Goal: Task Accomplishment & Management: Use online tool/utility

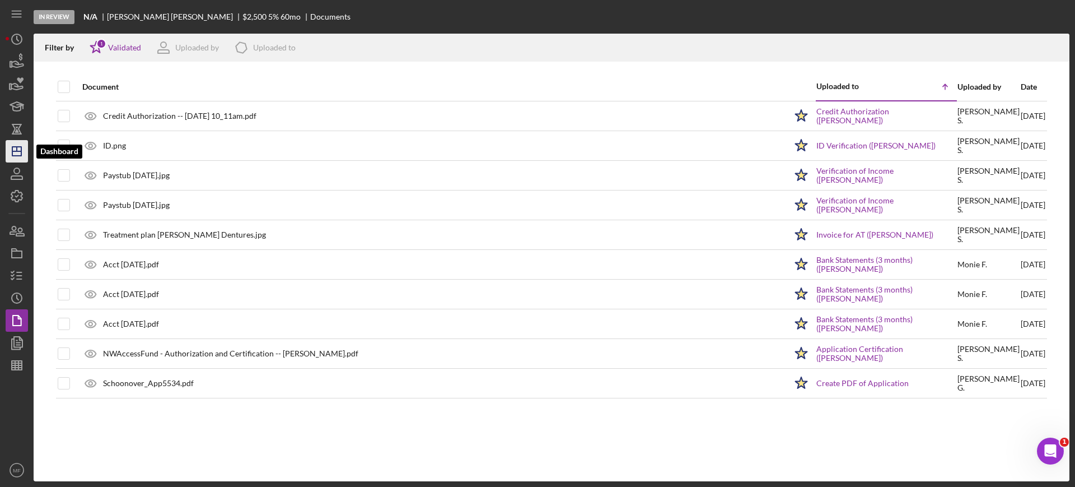
click at [26, 153] on icon "Icon/Dashboard" at bounding box center [17, 151] width 28 height 28
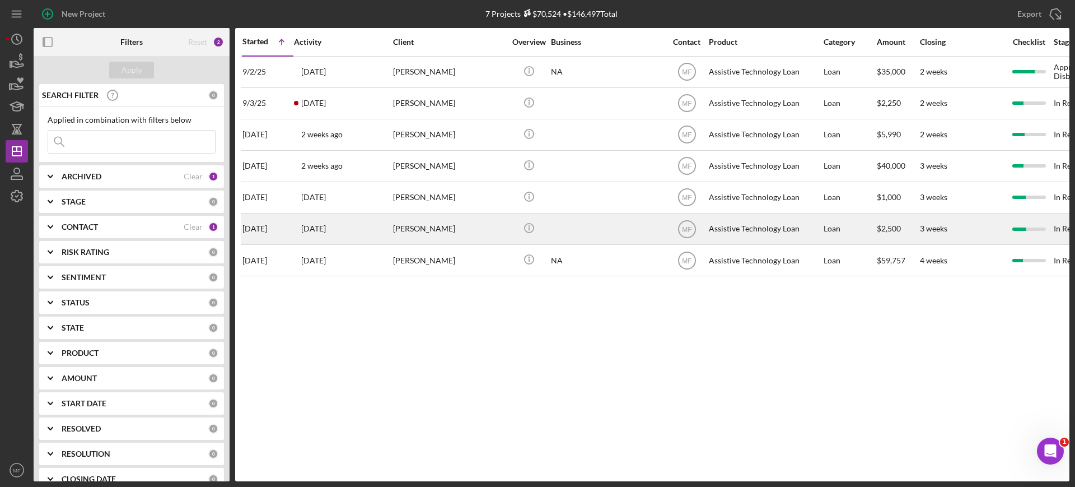
click at [417, 228] on div "[PERSON_NAME]" at bounding box center [449, 229] width 112 height 30
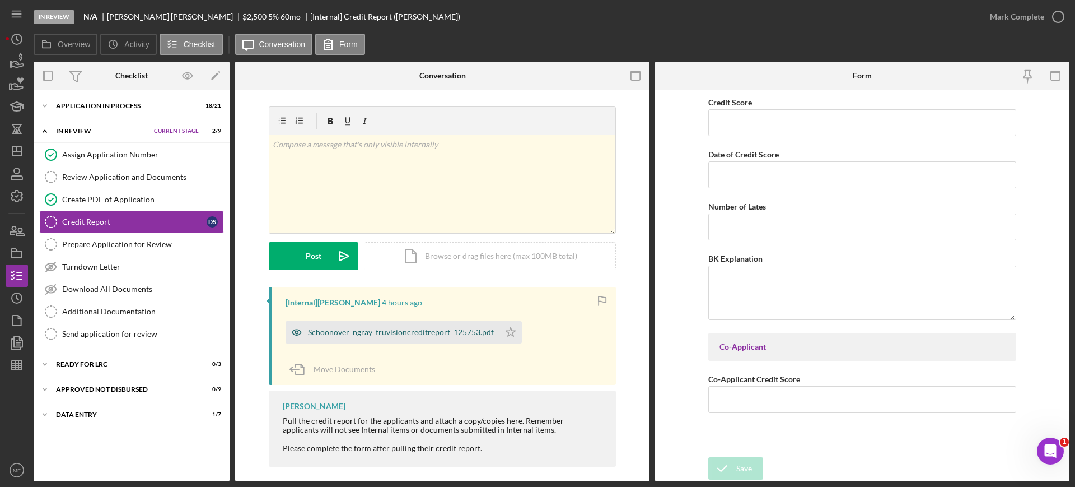
click at [430, 330] on div "Schoonover_ngray_truvisioncreditreport_125753.pdf" at bounding box center [401, 332] width 186 height 9
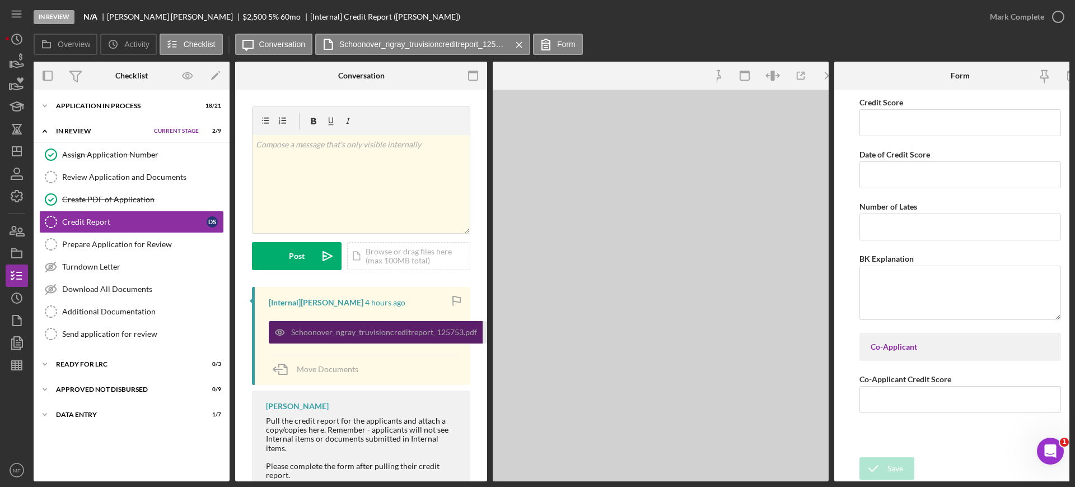
click at [430, 330] on div "Schoonover_ngray_truvisioncreditreport_125753.pdf" at bounding box center [384, 332] width 186 height 9
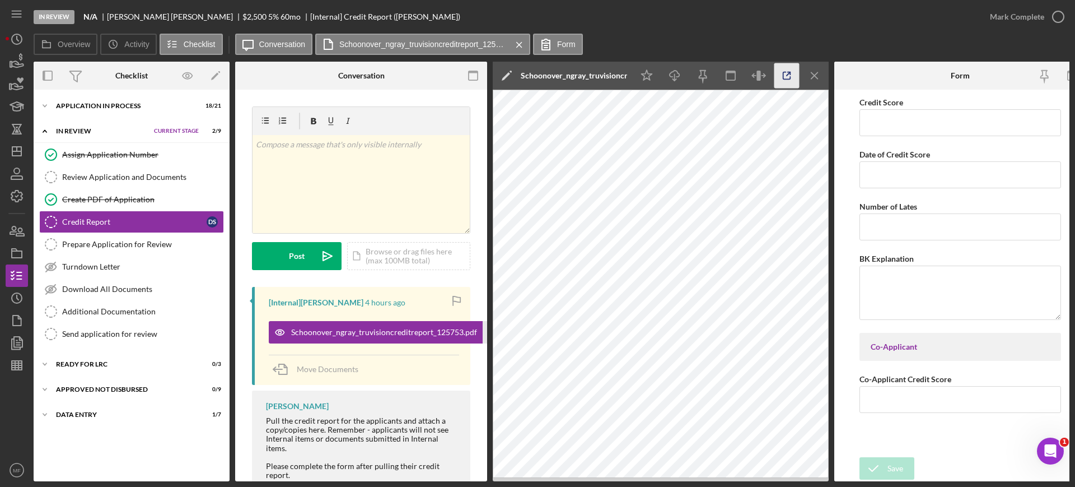
click at [782, 78] on icon "button" at bounding box center [786, 75] width 25 height 25
click at [911, 116] on input "Credit Score" at bounding box center [961, 122] width 202 height 27
type input "621"
click at [902, 178] on input "Date of Credit Score" at bounding box center [961, 174] width 202 height 27
type input "[DATE]"
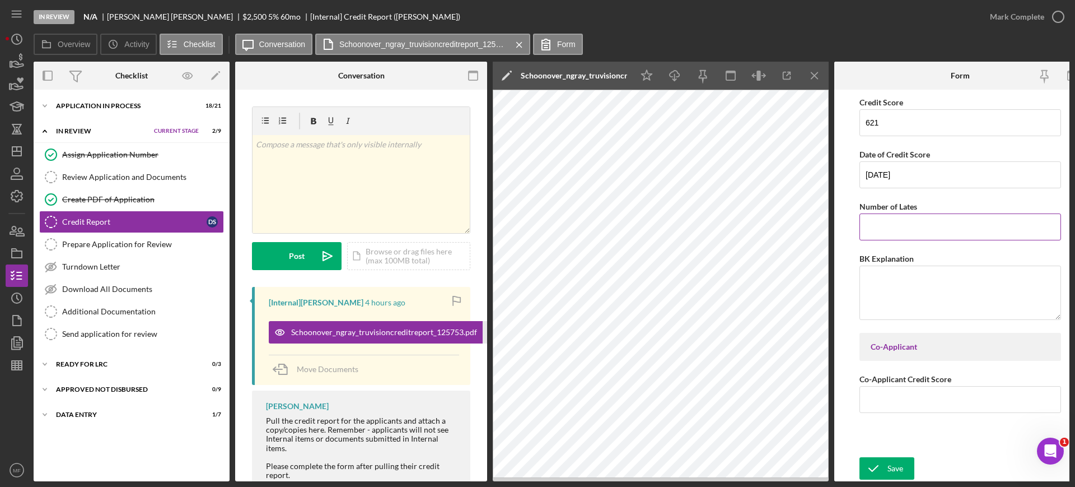
click at [937, 234] on input "Number of Lates" at bounding box center [961, 226] width 202 height 27
type input "16"
click at [892, 463] on div "Save" at bounding box center [896, 468] width 16 height 22
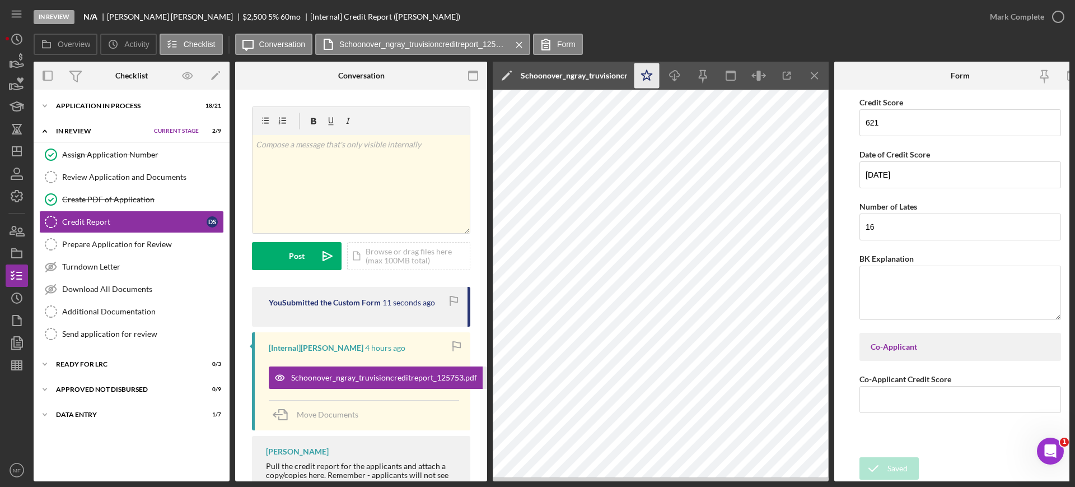
click at [645, 77] on icon "Icon/Star" at bounding box center [646, 75] width 25 height 25
click at [1050, 17] on icon "button" at bounding box center [1058, 17] width 28 height 28
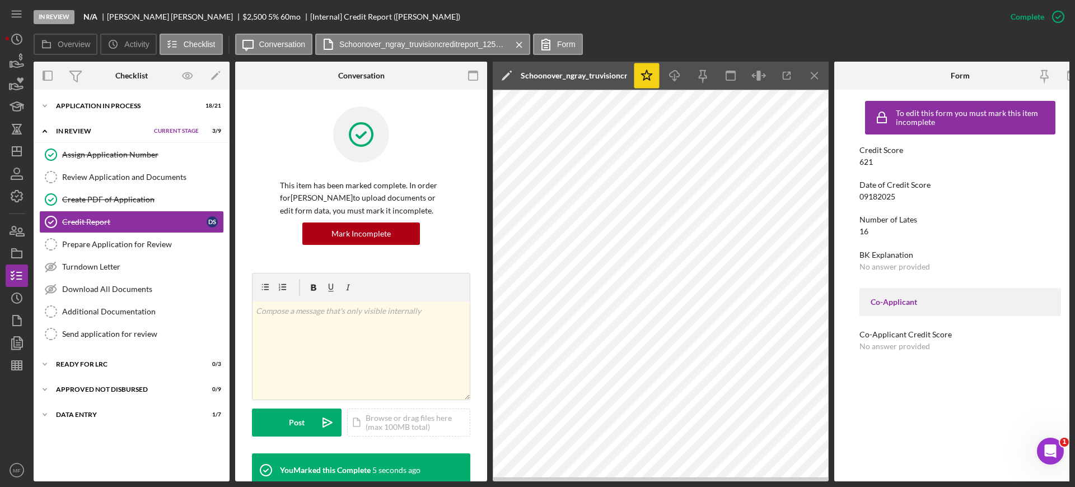
click at [68, 130] on div "In Review" at bounding box center [102, 131] width 92 height 7
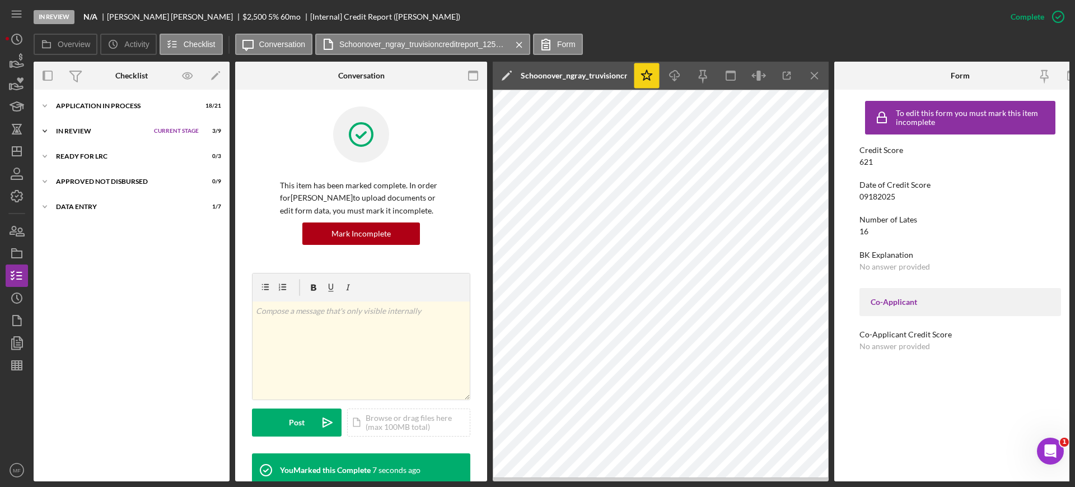
click at [78, 129] on div "In Review" at bounding box center [102, 131] width 92 height 7
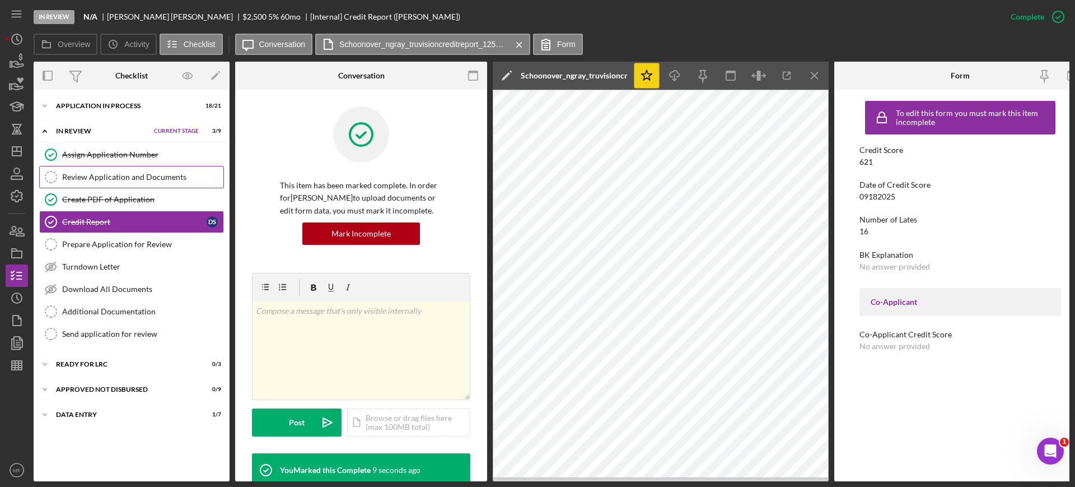
click at [113, 178] on div "Review Application and Documents" at bounding box center [142, 176] width 161 height 9
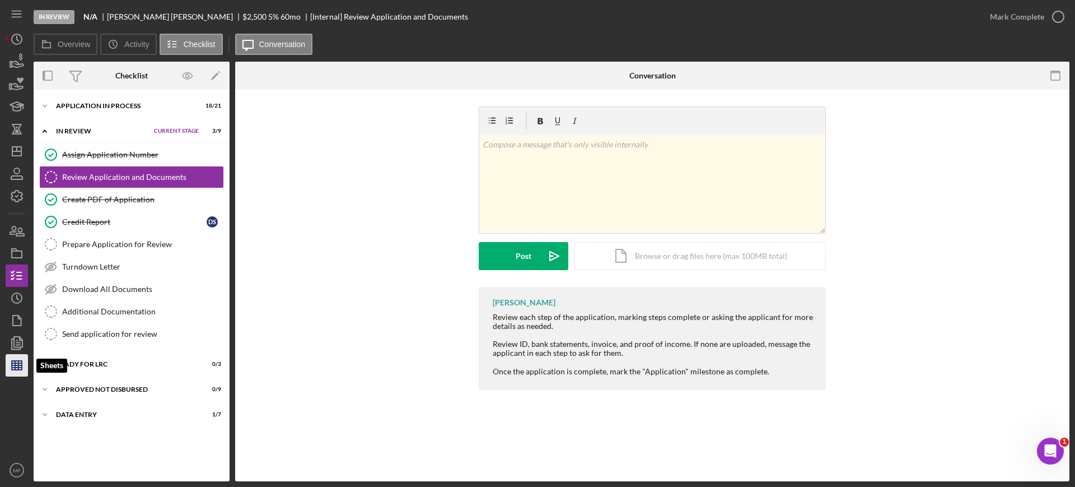
click at [22, 366] on polygon "button" at bounding box center [17, 365] width 10 height 9
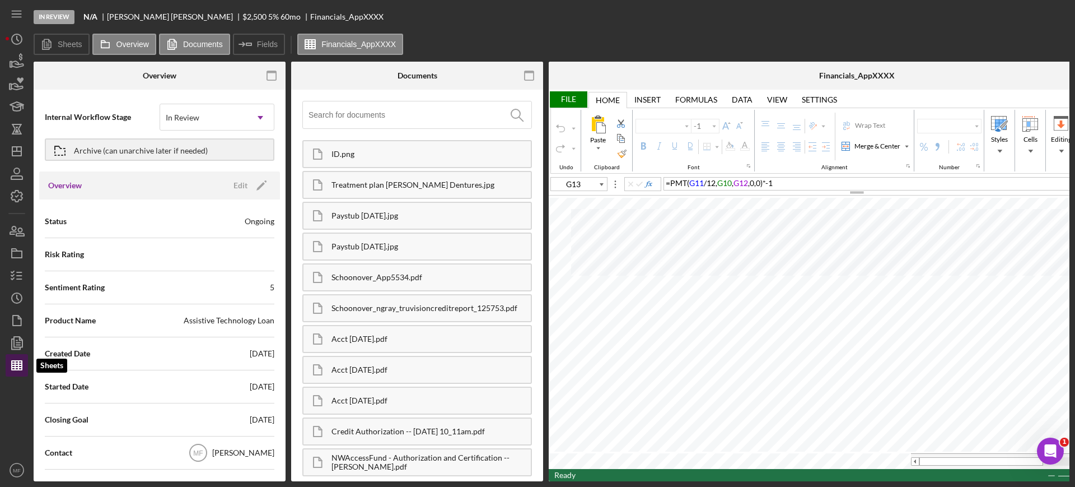
type input "Arial"
type input "10"
type input "D9"
type input "Calibri"
type input "11"
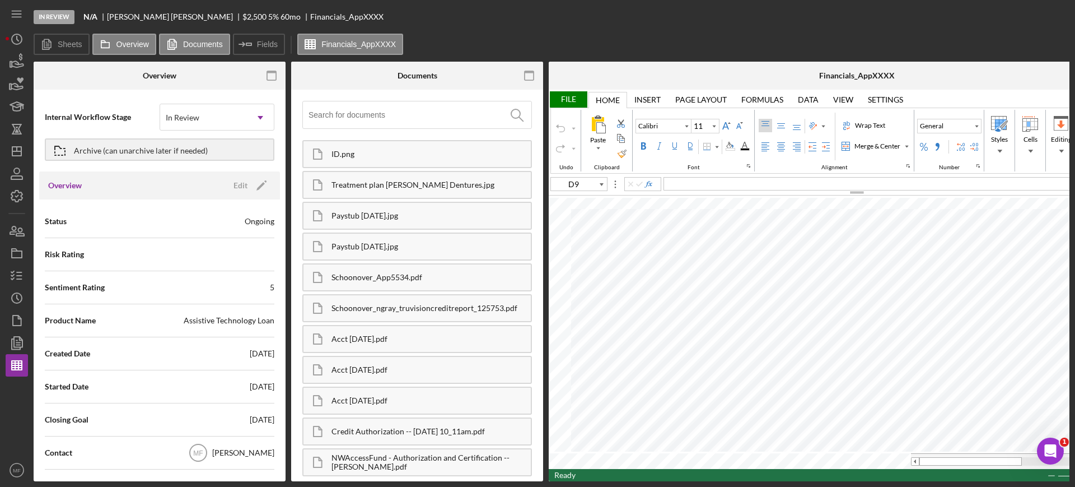
type input "G13"
type input "Arial"
type input "10"
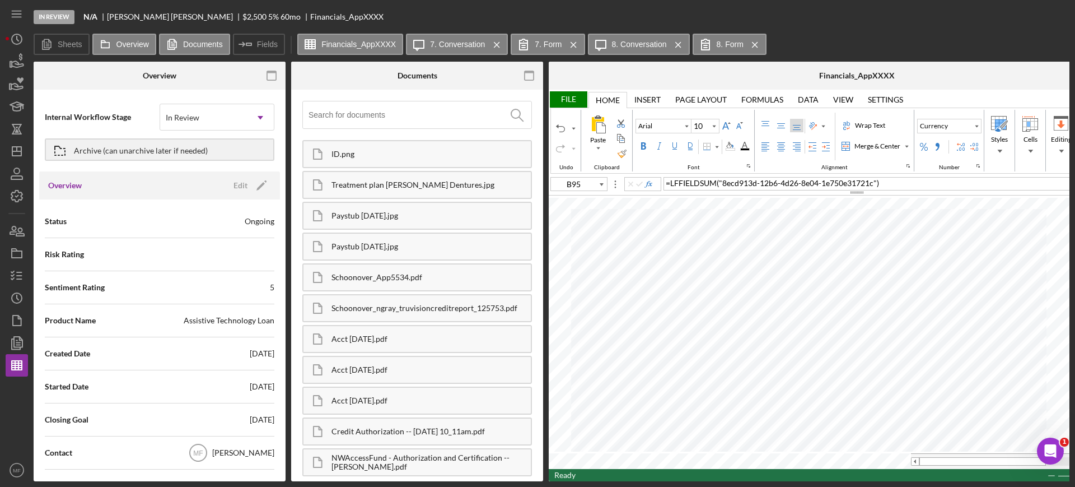
type input "A94"
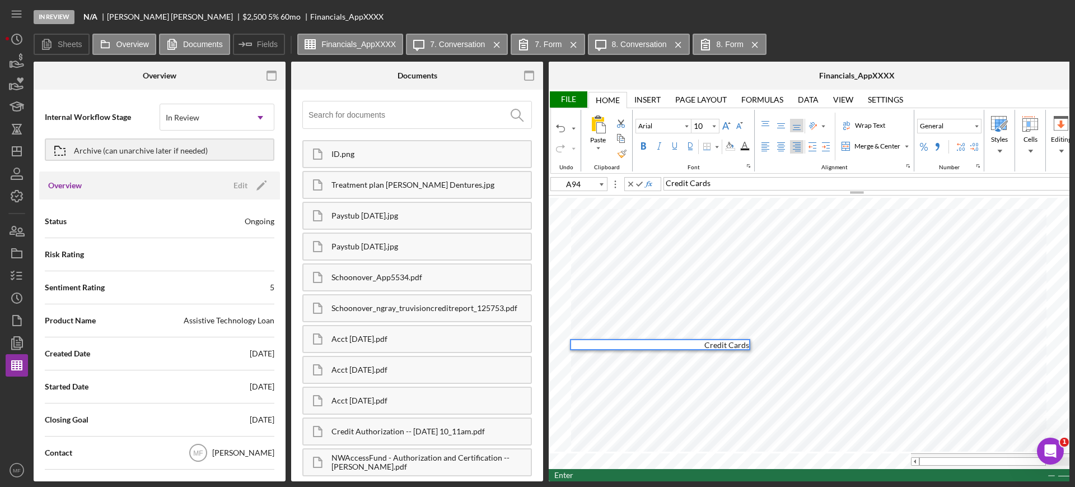
type input "B94"
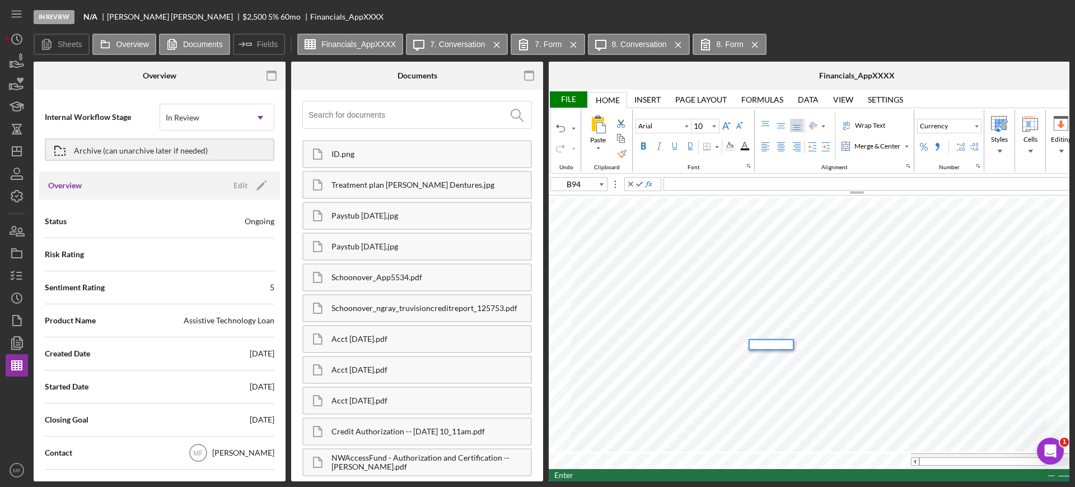
type input "C94"
type input "D94"
type input "E94"
type input "A99"
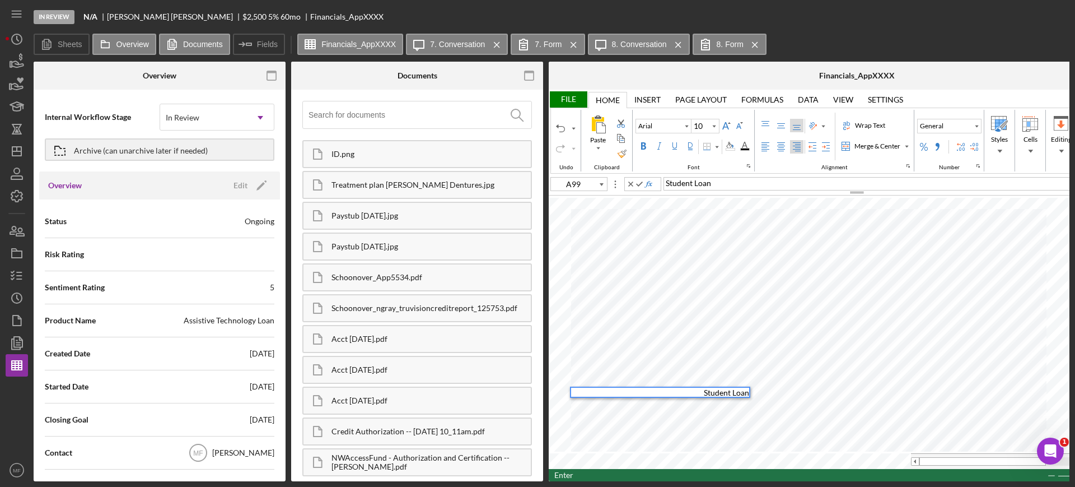
type input "B99"
type input "C99"
type input "D99"
type input "E99"
type input "B95"
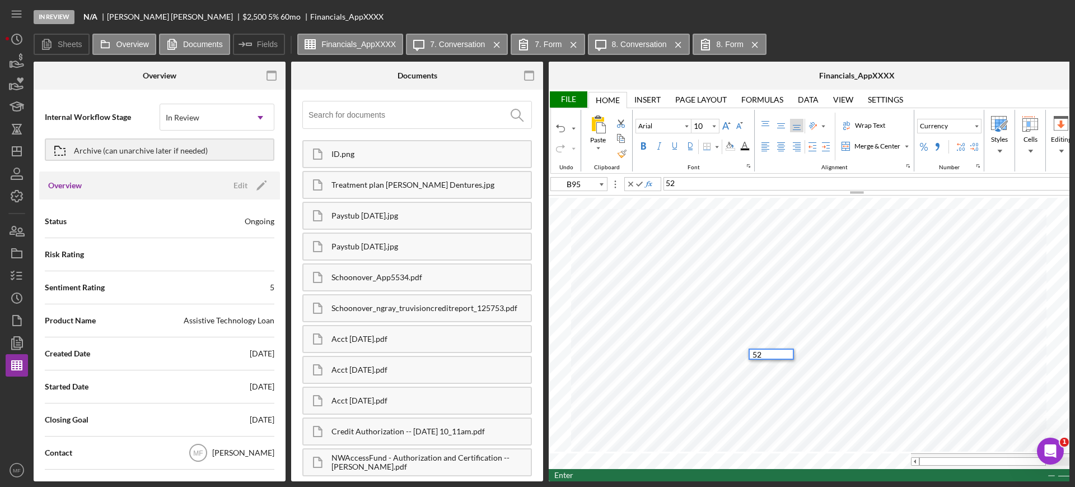
type input "C95"
type input "D95"
type input "A96"
type input "B96"
type input "C96"
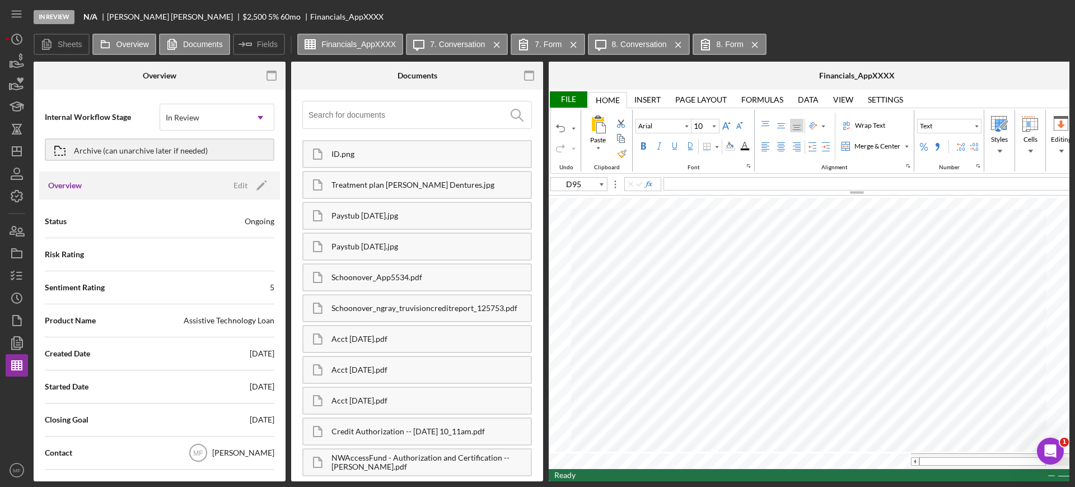
type input "D96"
type input "B95"
type input "C95"
type input "D95"
type input "B95"
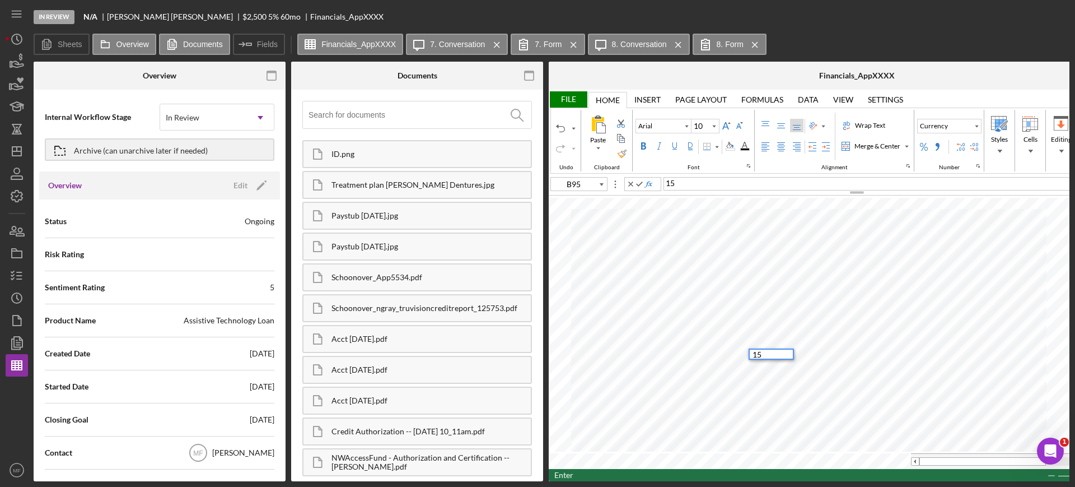
type input "C95"
type input "D95"
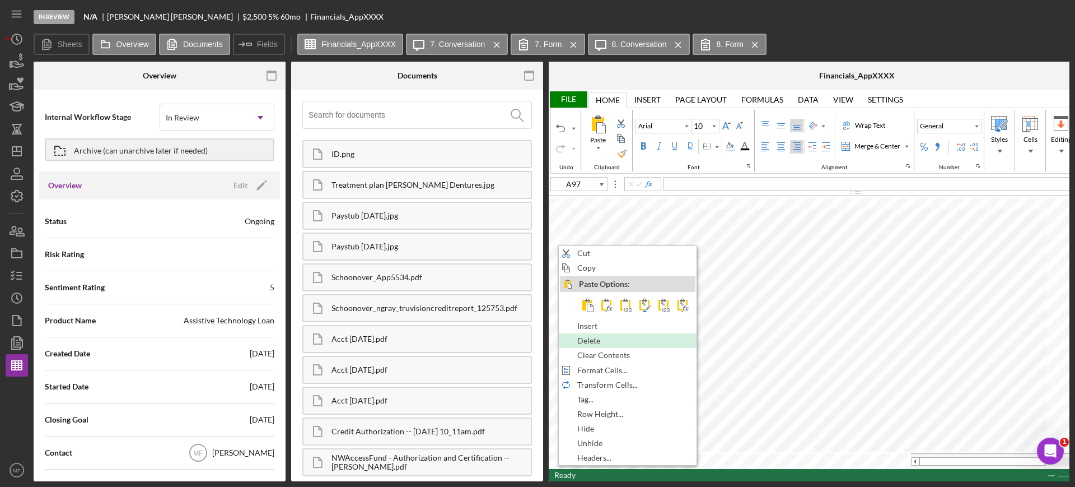
click at [586, 340] on span "Delete" at bounding box center [595, 340] width 36 height 9
click at [594, 339] on span "Delete" at bounding box center [598, 340] width 36 height 9
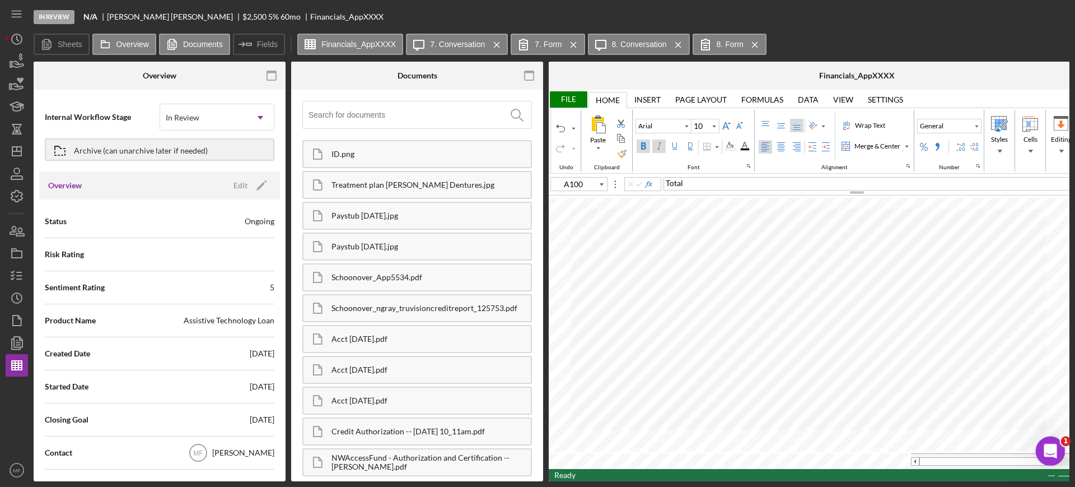
type input "E96"
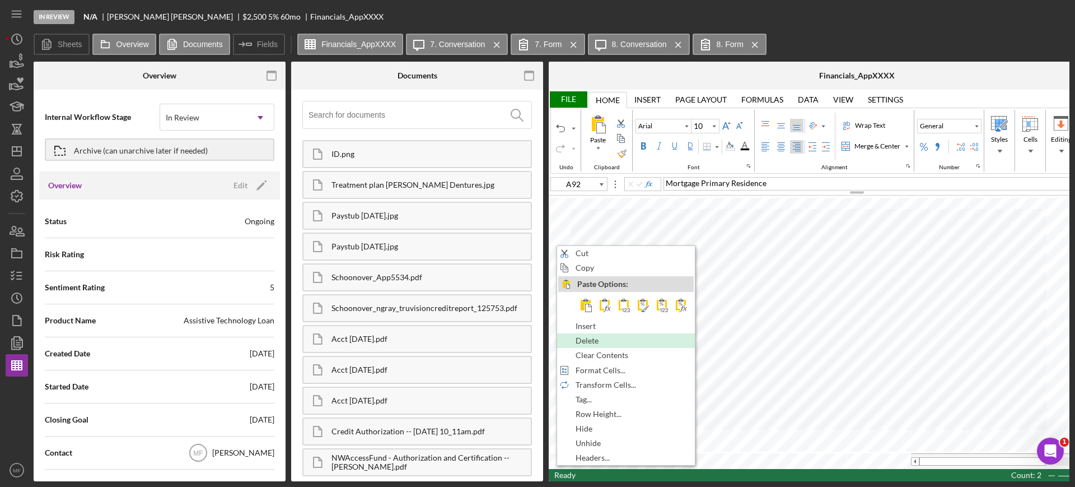
click at [585, 337] on span "Delete" at bounding box center [594, 340] width 36 height 9
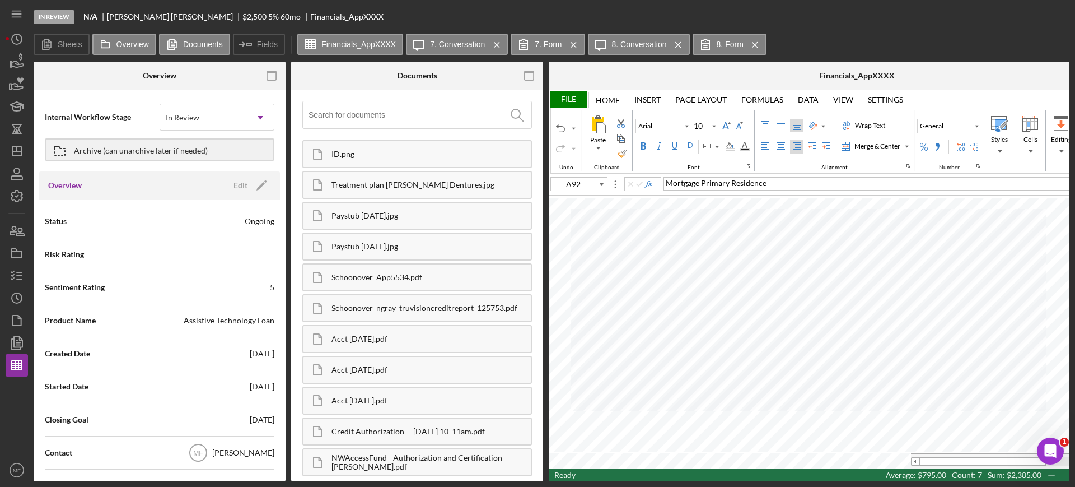
type input "A99"
click at [561, 97] on div "File" at bounding box center [568, 99] width 39 height 16
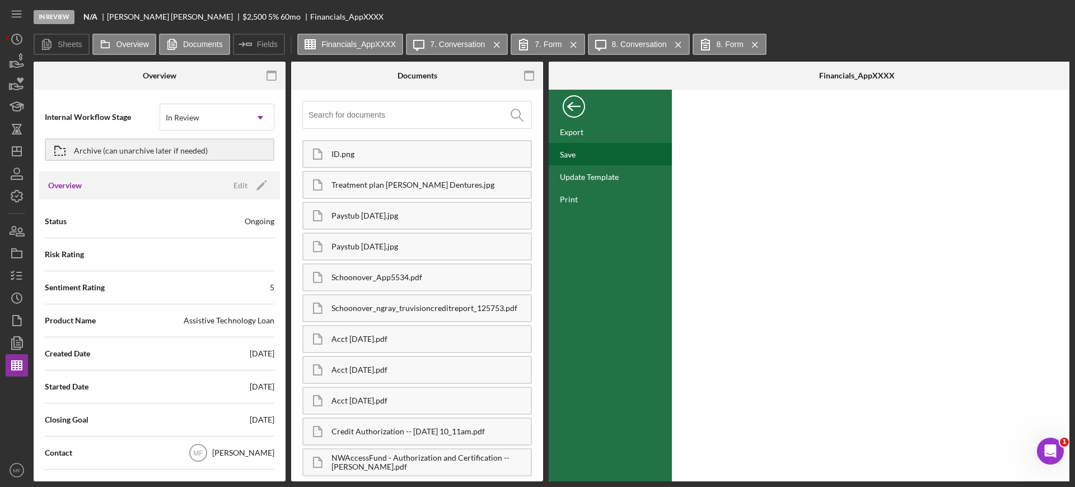
click at [578, 155] on div "Save" at bounding box center [610, 154] width 123 height 22
click at [7, 237] on icon "button" at bounding box center [17, 231] width 28 height 28
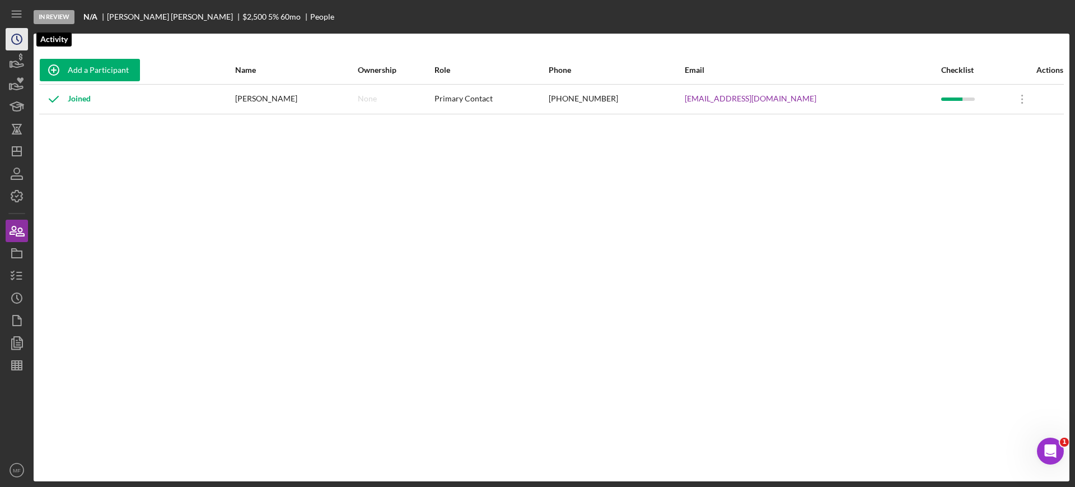
click at [16, 40] on icon "Icon/History" at bounding box center [17, 39] width 28 height 28
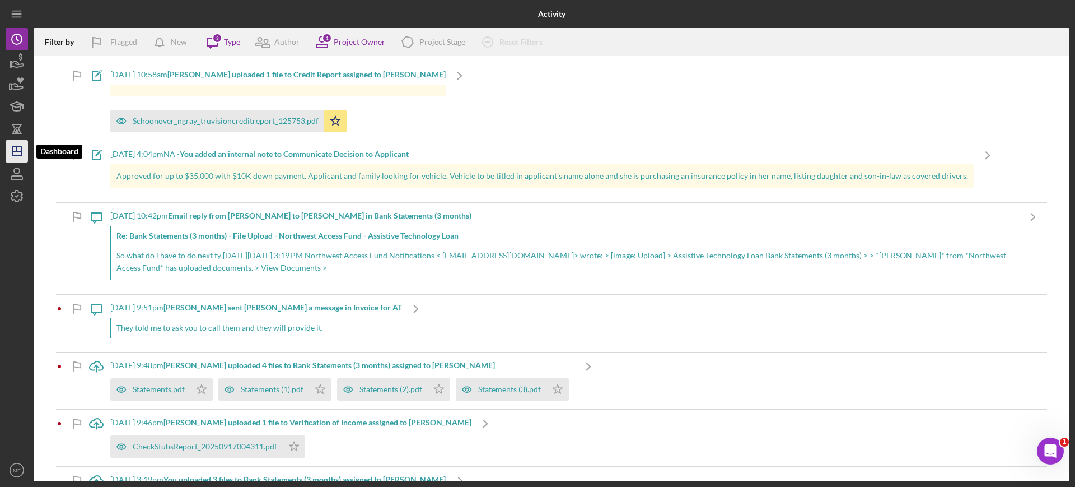
click at [17, 149] on line "button" at bounding box center [17, 149] width 0 height 4
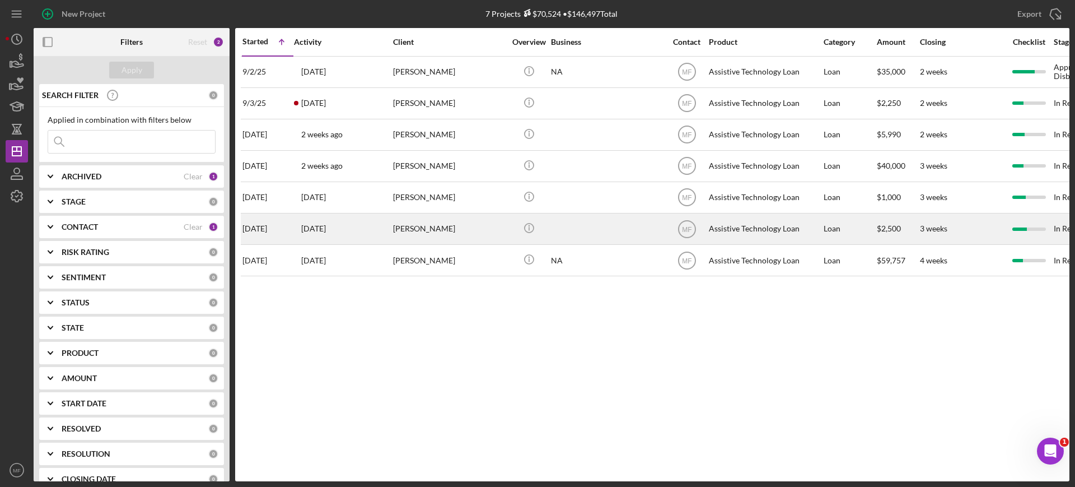
click at [457, 232] on div "[PERSON_NAME]" at bounding box center [449, 229] width 112 height 30
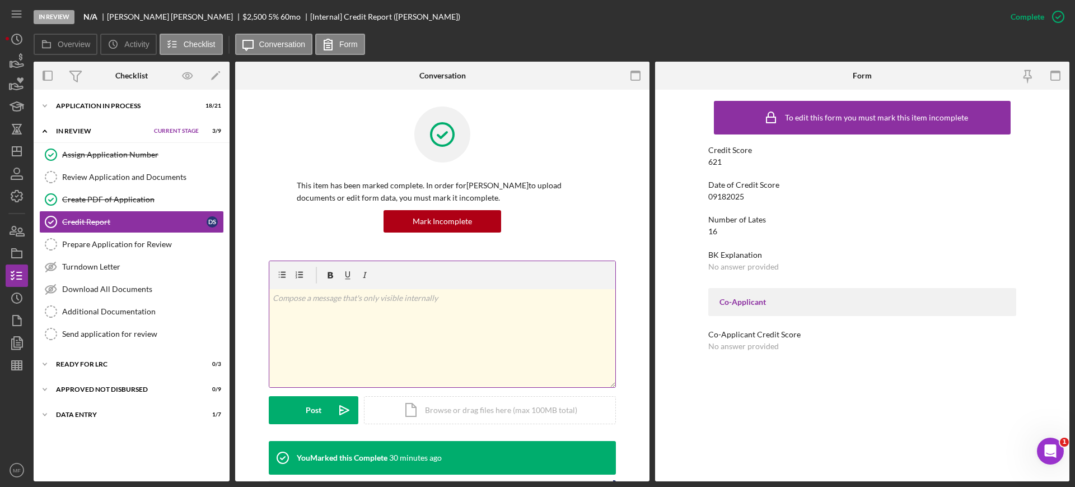
click at [363, 295] on p at bounding box center [443, 298] width 340 height 12
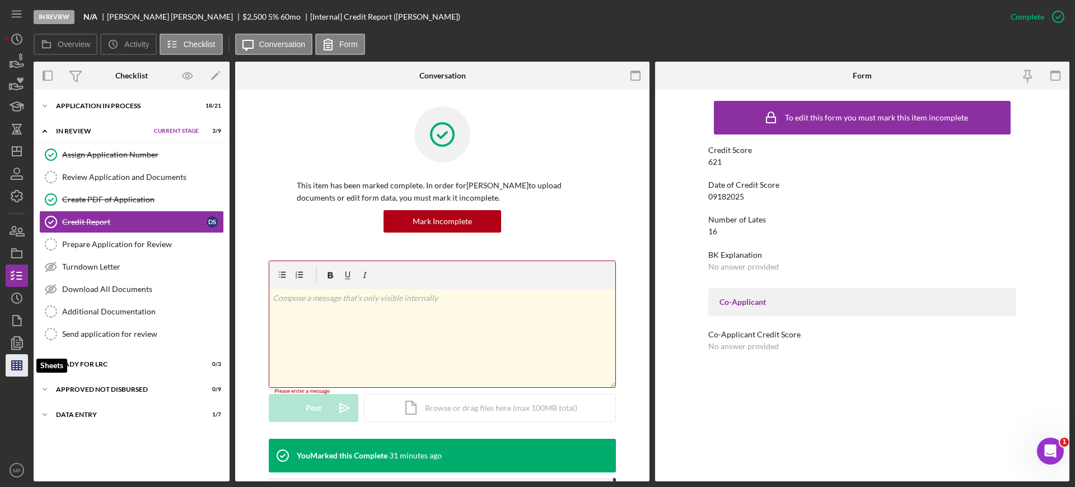
click at [12, 362] on polygon "button" at bounding box center [17, 365] width 10 height 9
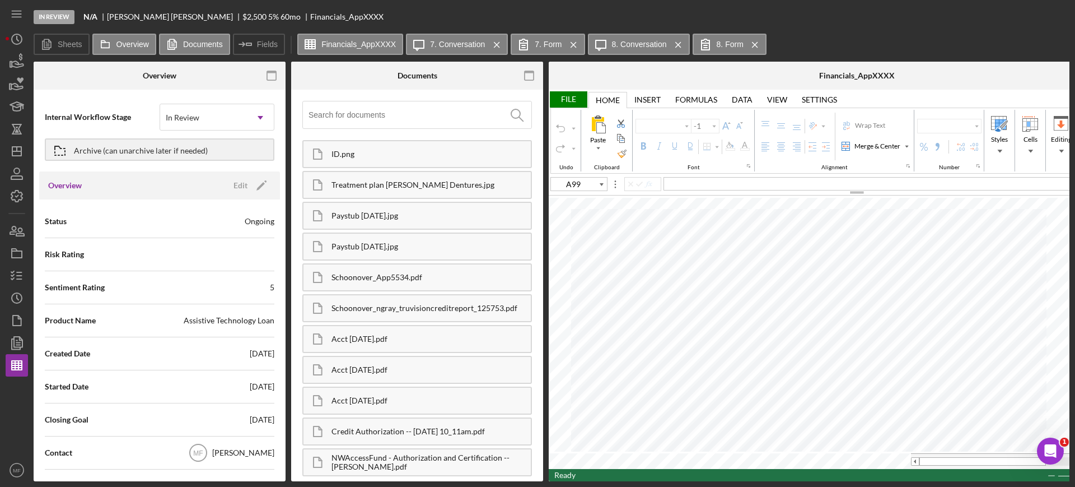
type input "Arial"
type input "10"
type input "D9"
type input "Calibri"
type input "11"
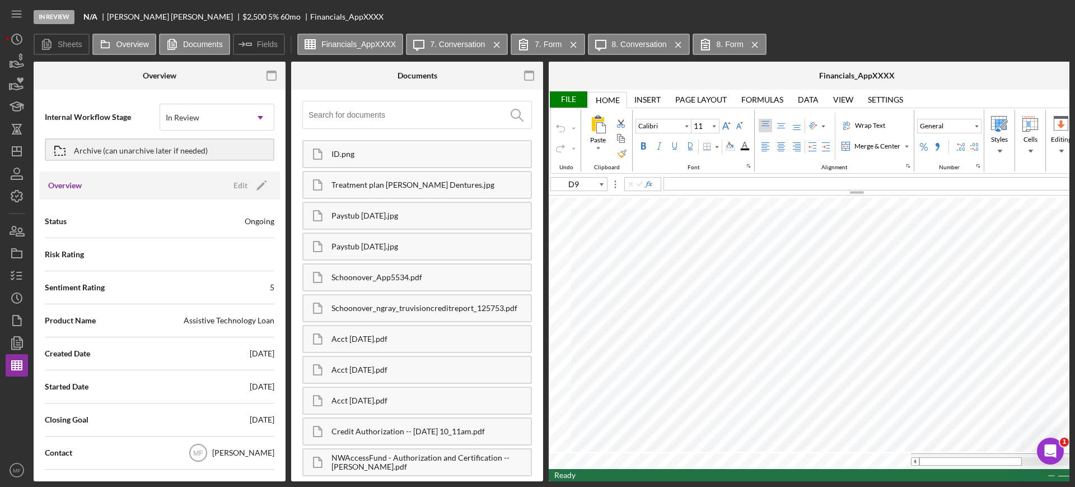
type input "A11"
type input "A99"
type input "Arial"
type input "10"
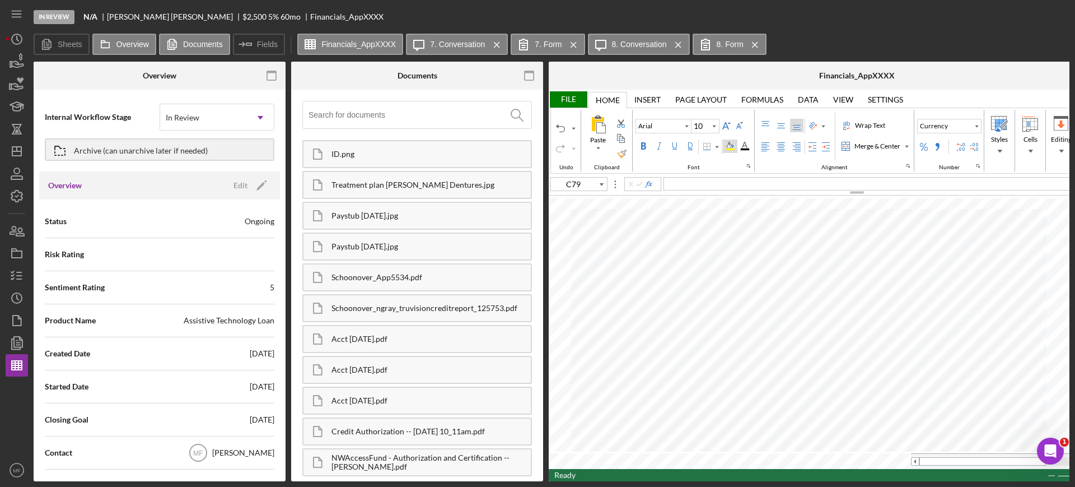
click at [730, 145] on div "Background Color" at bounding box center [730, 146] width 9 height 9
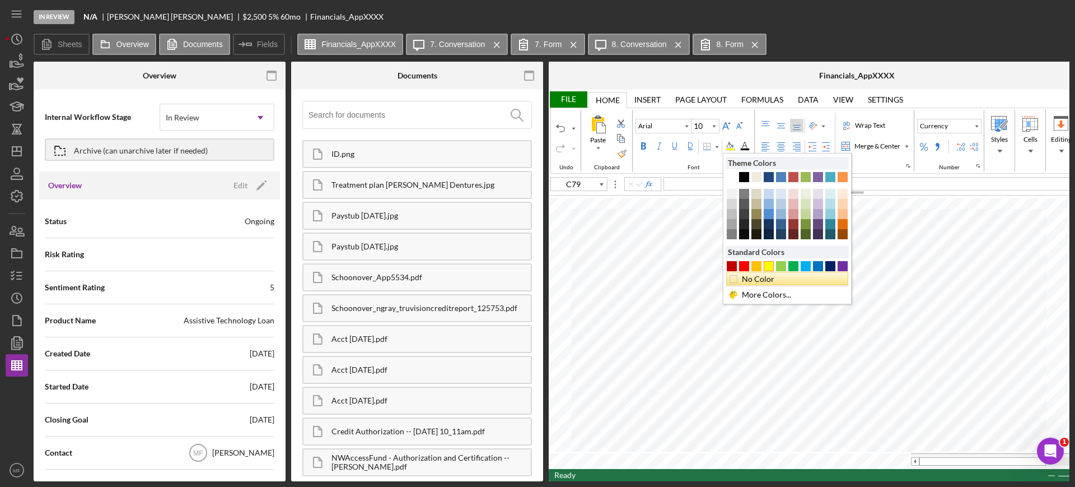
click at [758, 277] on div "No Color" at bounding box center [790, 279] width 100 height 12
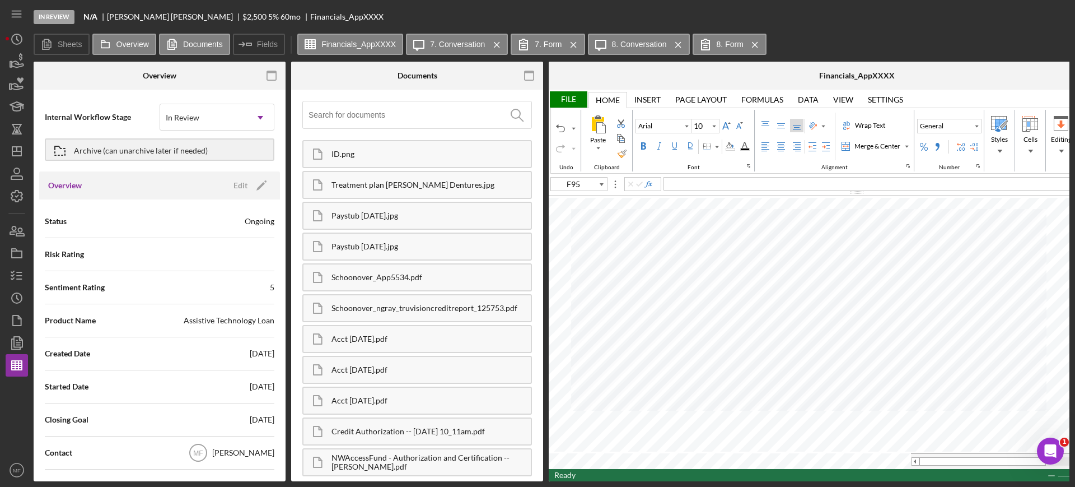
type input "E95"
click at [667, 182] on span "Placed for Collection" at bounding box center [703, 183] width 74 height 10
type input "C49"
type input "11"
type input "G13"
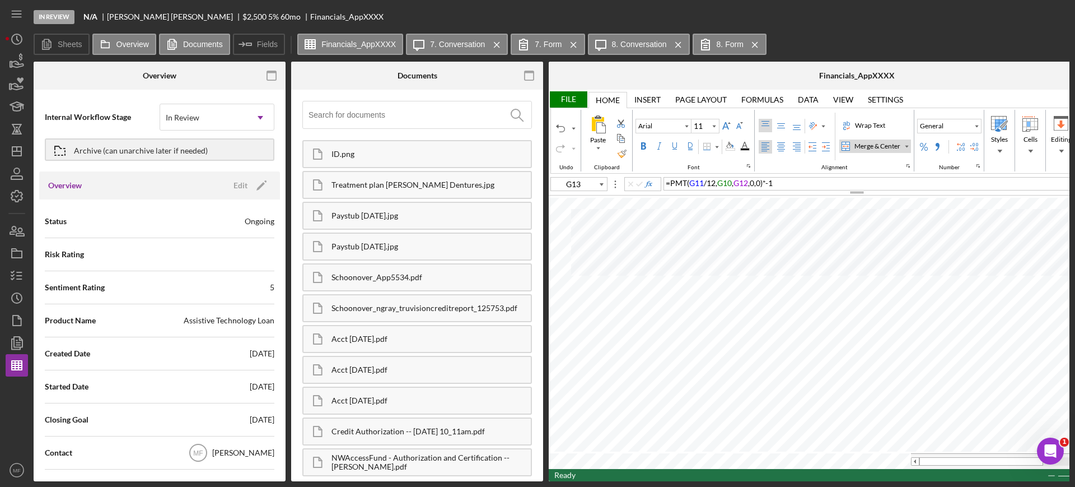
type input "10"
type input "E28"
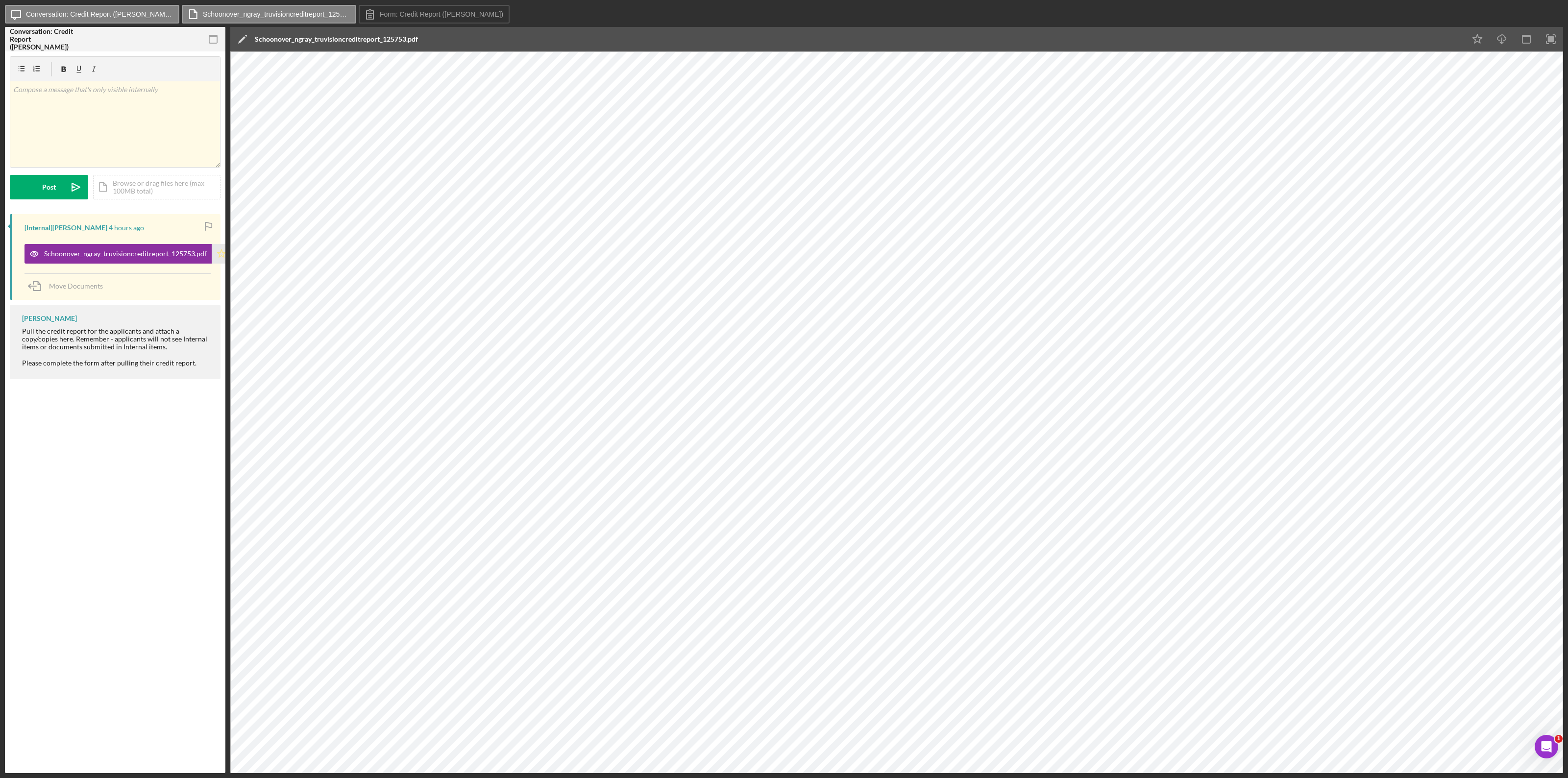
click at [221, 254] on polygon "button" at bounding box center [222, 253] width 9 height 8
